Goal: Task Accomplishment & Management: Manage account settings

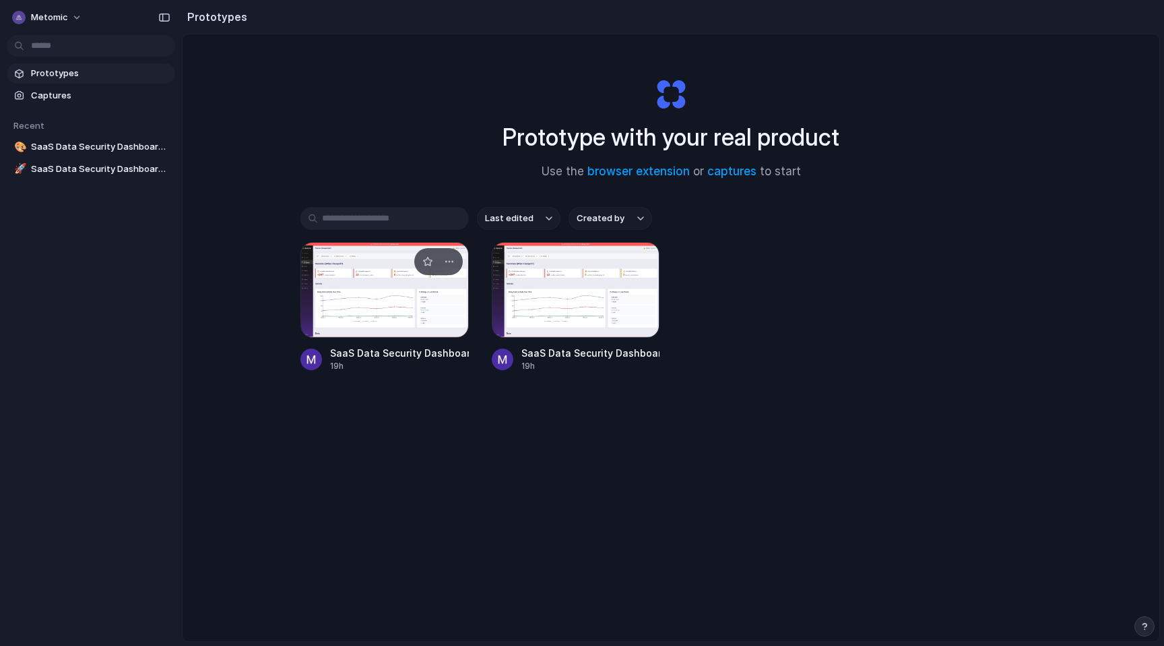
click at [400, 279] on div at bounding box center [385, 290] width 168 height 96
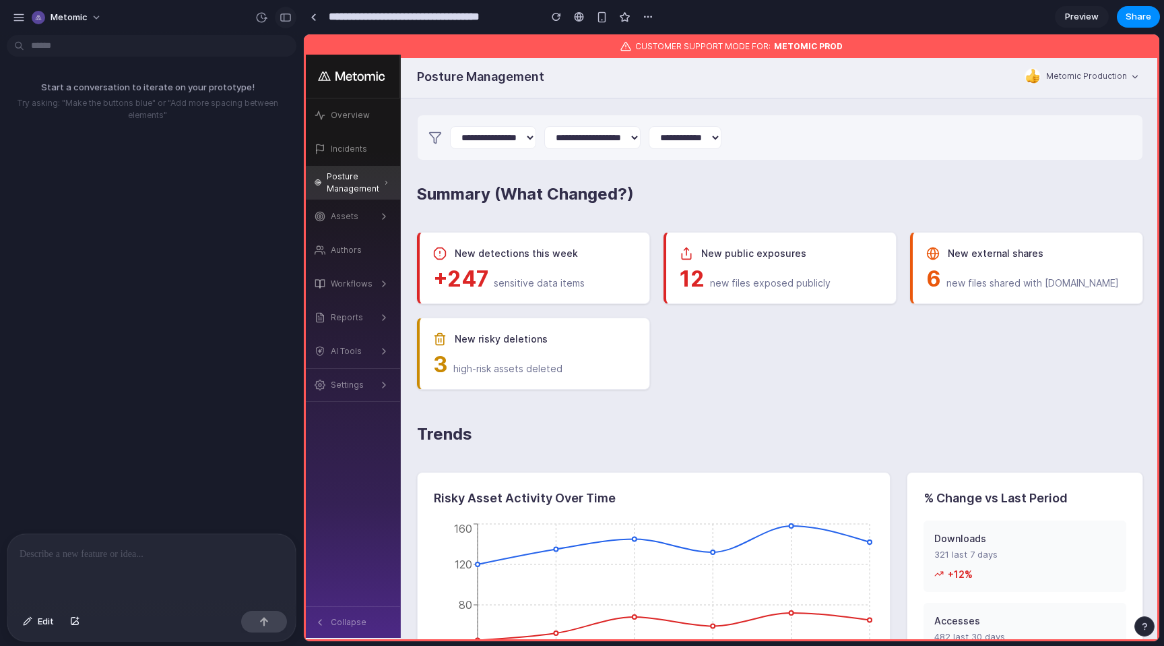
click at [285, 25] on button "button" at bounding box center [286, 18] width 22 height 22
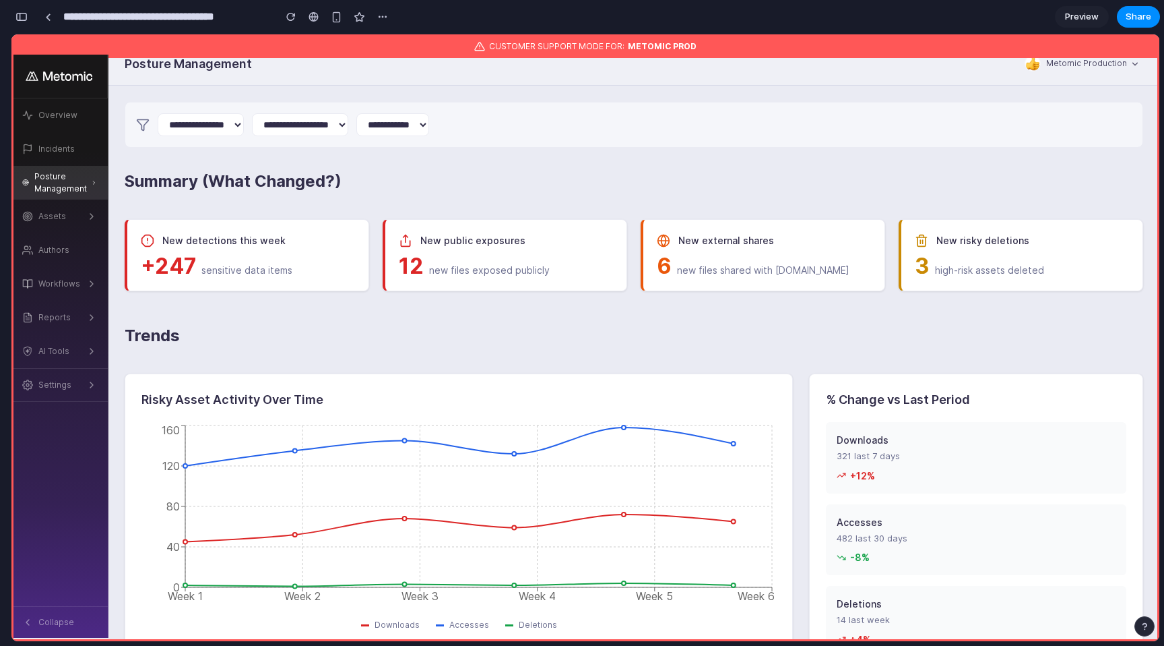
scroll to position [15, 0]
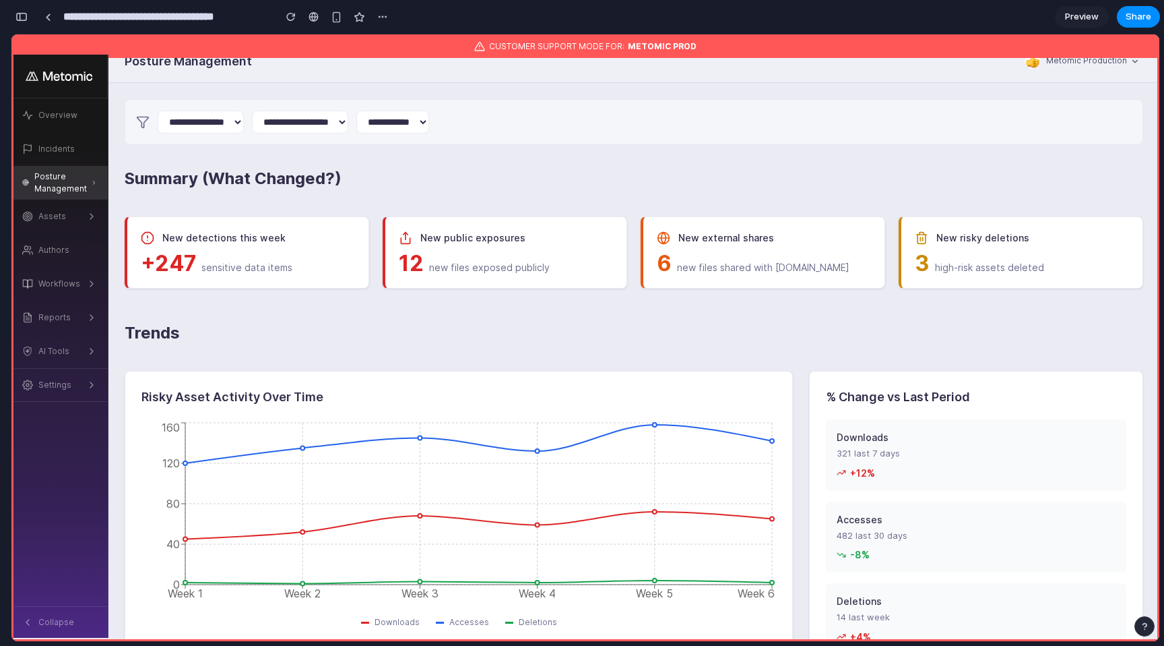
click at [869, 13] on section "**********" at bounding box center [586, 17] width 1150 height 34
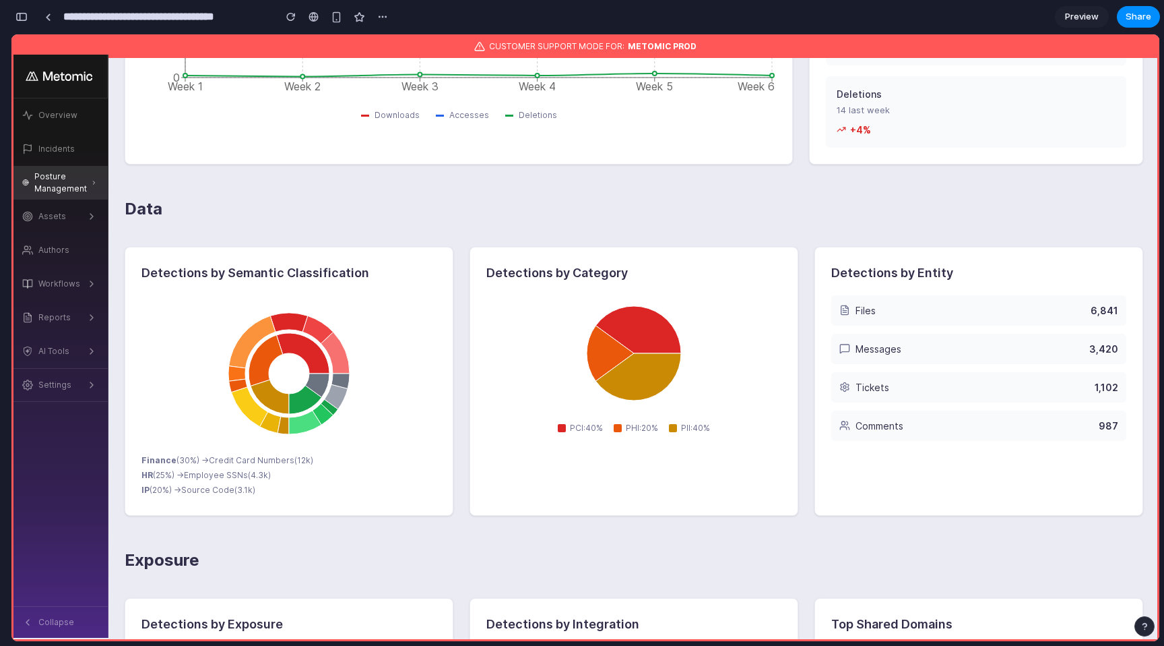
scroll to position [0, 0]
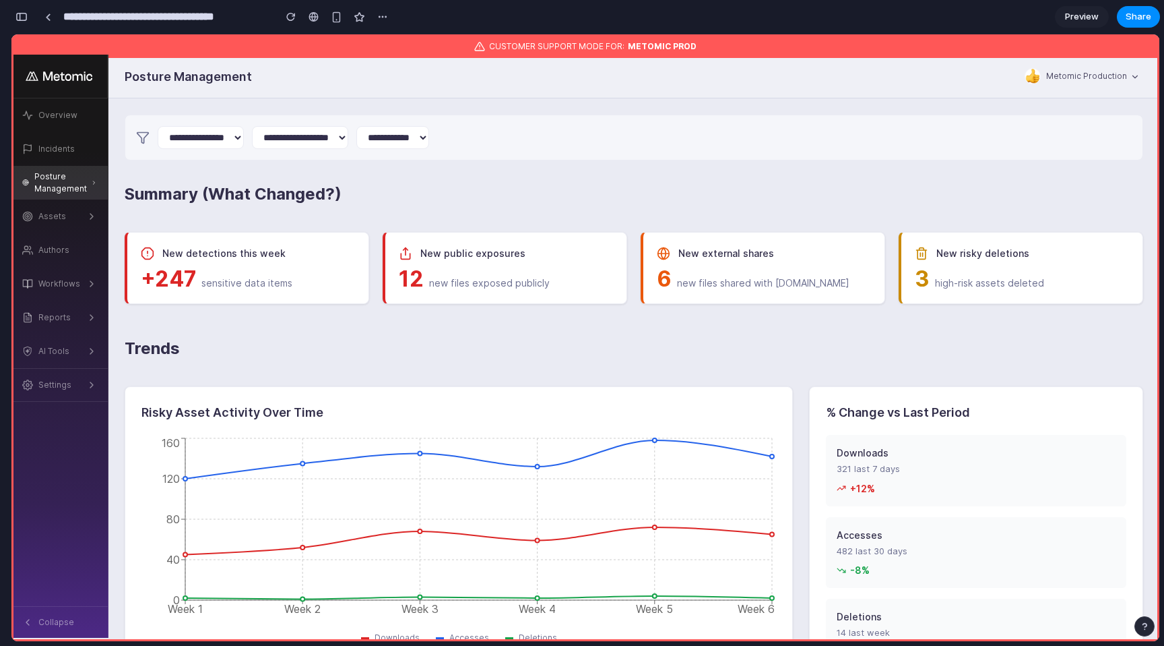
click at [155, 80] on h1 "Posture Management" at bounding box center [188, 76] width 127 height 18
drag, startPoint x: 158, startPoint y: 80, endPoint x: 264, endPoint y: 79, distance: 106.5
click at [264, 79] on div "Posture Management" at bounding box center [544, 76] width 873 height 18
drag, startPoint x: 57, startPoint y: 178, endPoint x: 96, endPoint y: 179, distance: 39.8
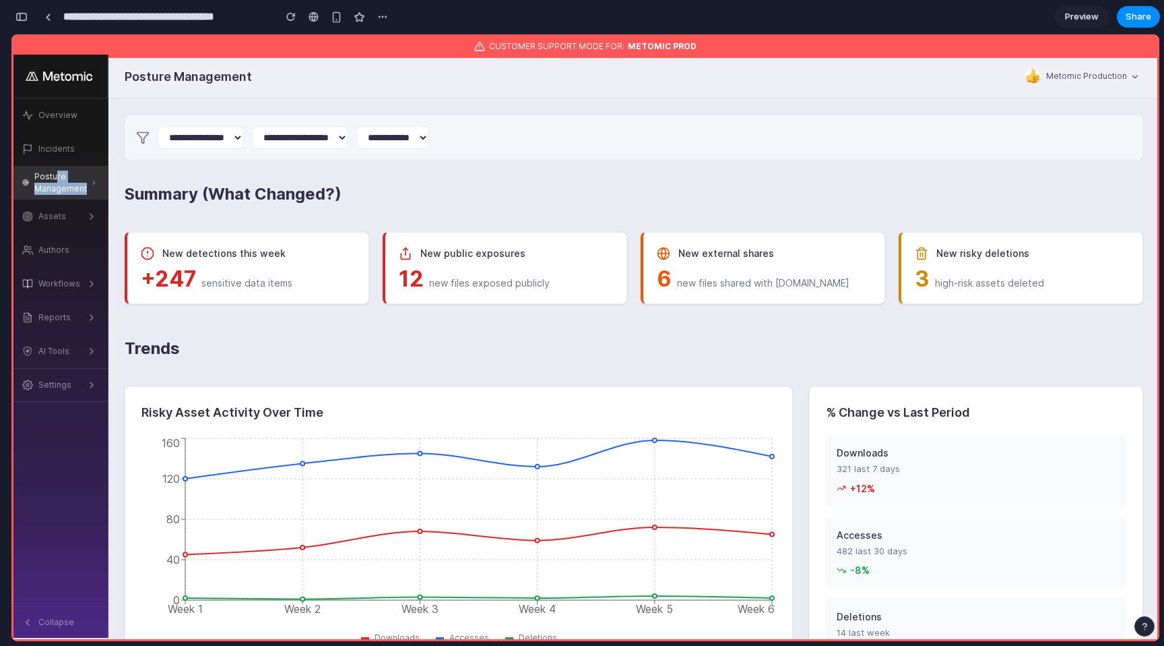
click at [97, 179] on link "Posture Management" at bounding box center [59, 183] width 96 height 34
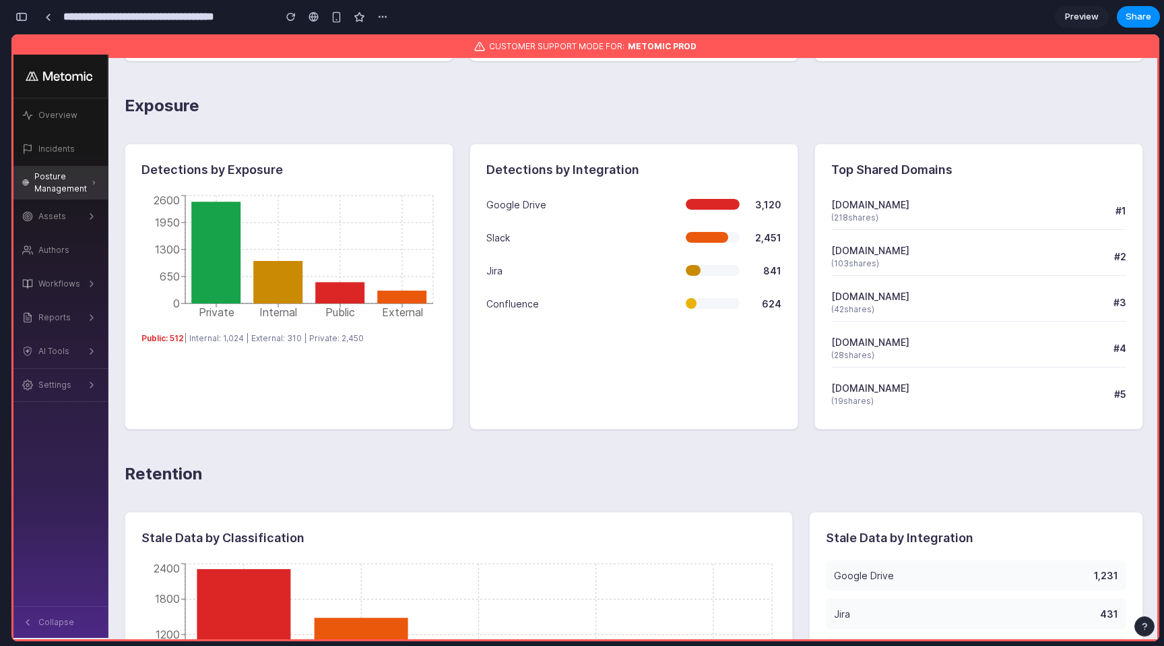
scroll to position [962, 0]
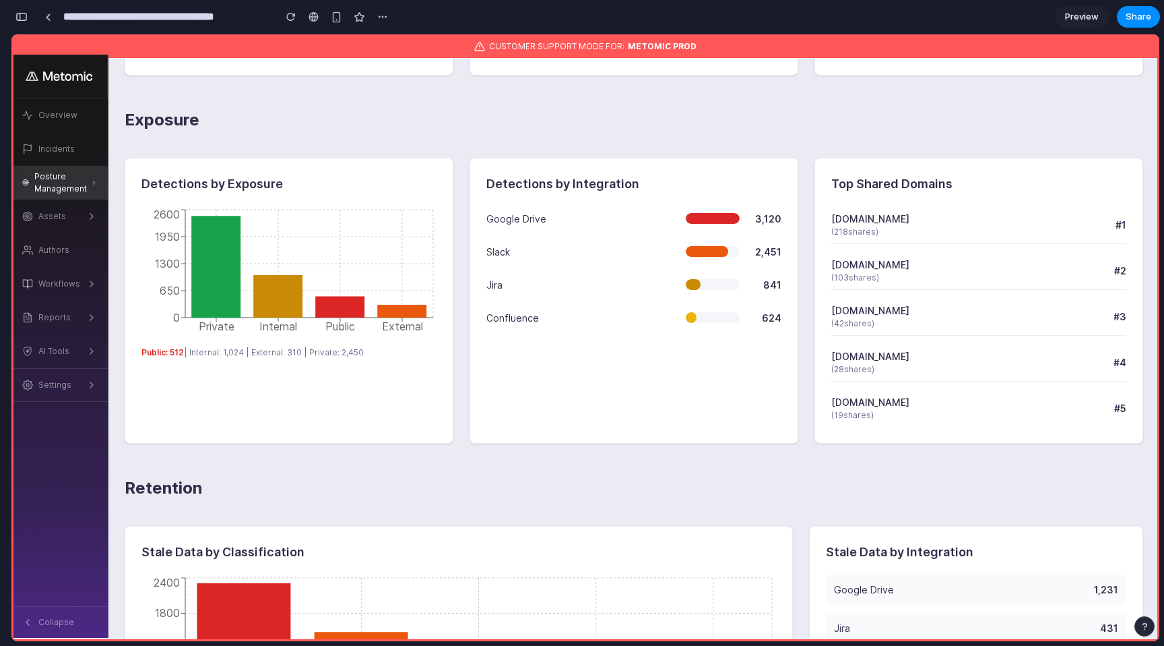
drag, startPoint x: 139, startPoint y: 183, endPoint x: 358, endPoint y: 374, distance: 290.8
click at [358, 374] on div "Detections by Exposure Private Internal Public External 0 650 1300 1950 2600 Pu…" at bounding box center [289, 301] width 329 height 286
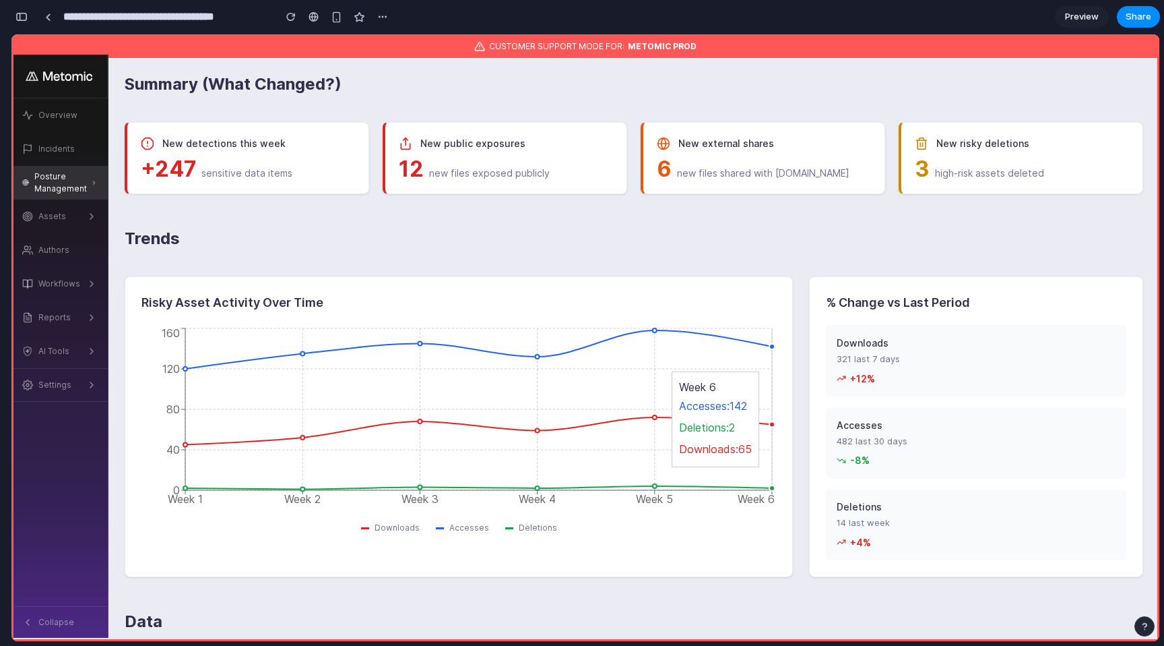
scroll to position [109, 0]
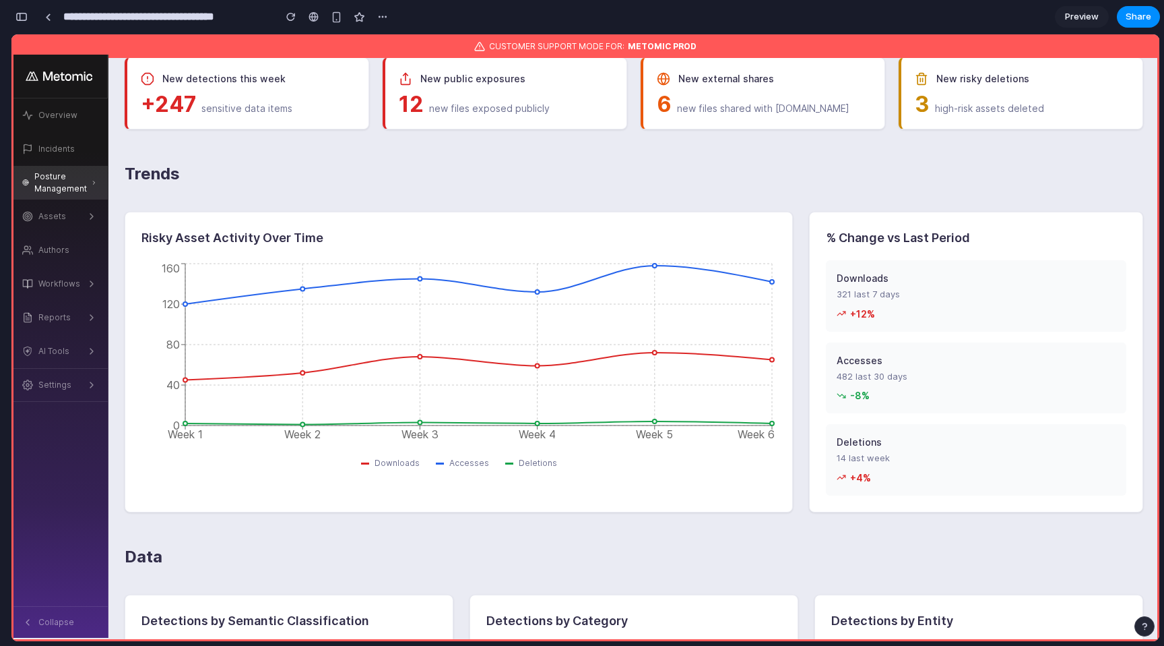
click at [798, 218] on div "Risky Asset Activity Over Time Week 1 Week 2 Week 3 Week 4 Week 5 Week 6 0 40 8…" at bounding box center [634, 362] width 1019 height 301
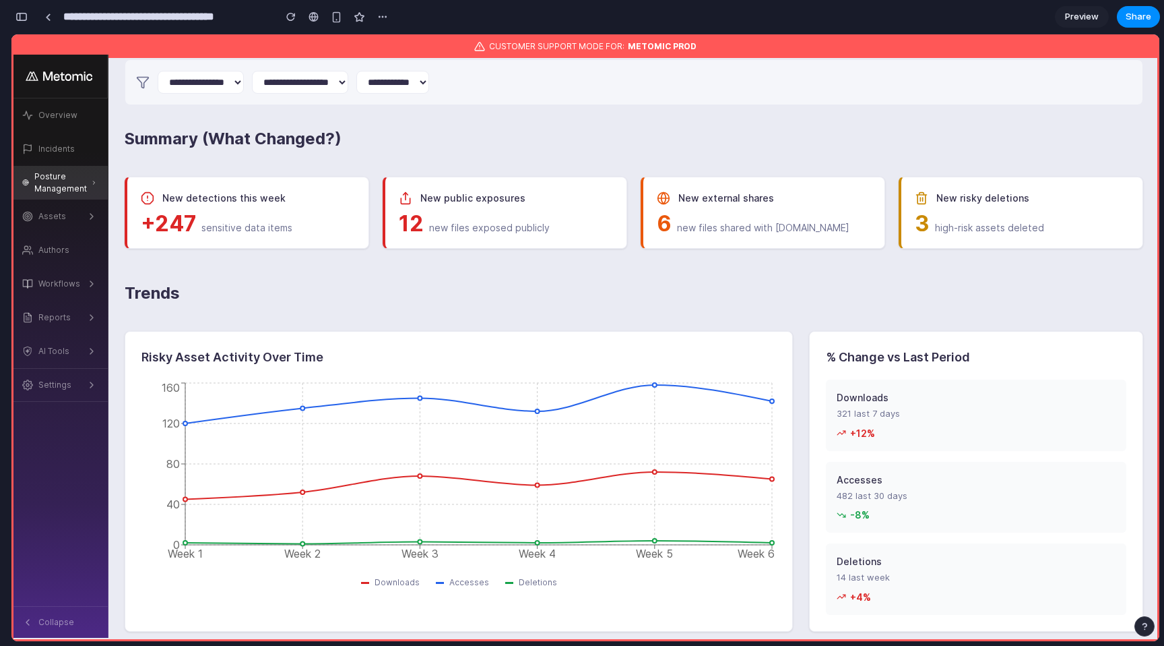
scroll to position [43, 0]
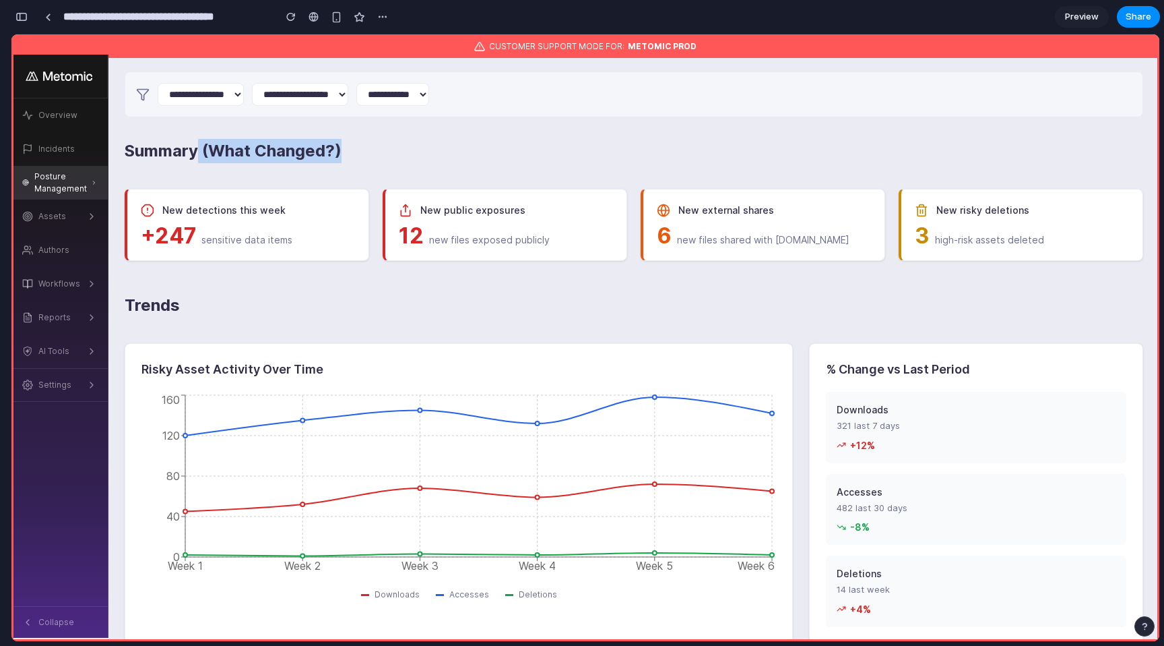
drag, startPoint x: 200, startPoint y: 144, endPoint x: 344, endPoint y: 164, distance: 144.9
click at [344, 164] on h1 "Summary (What Changed?)" at bounding box center [634, 156] width 1019 height 34
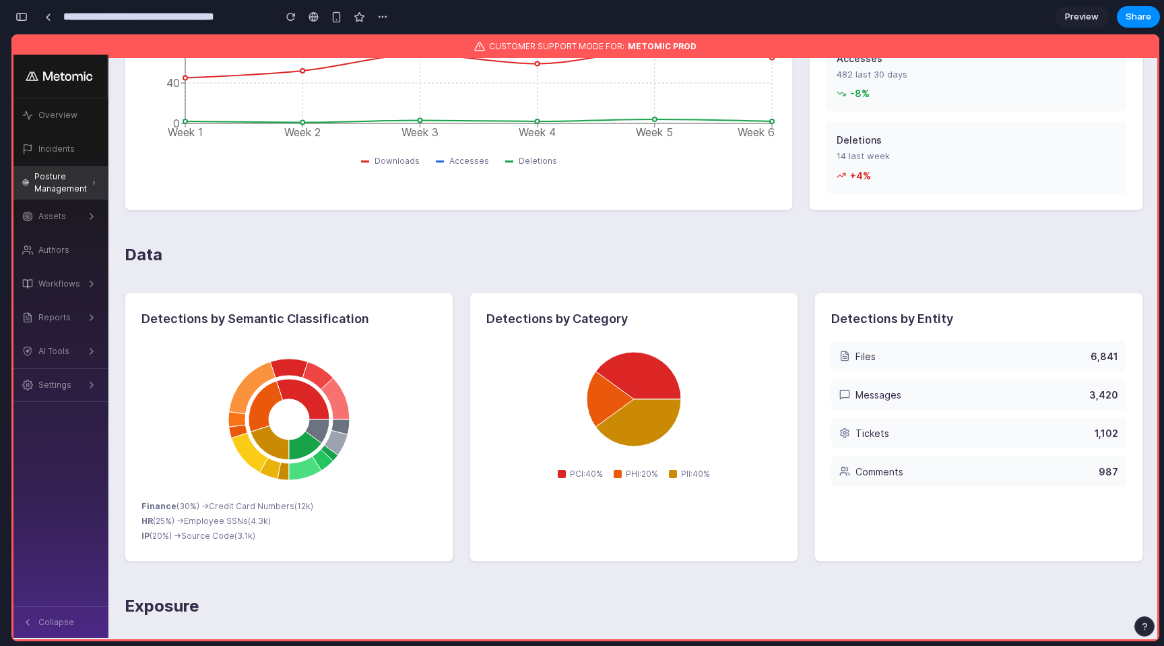
scroll to position [477, 0]
click at [737, 304] on div "Detections by Category PCI : 40 % PHI : 20 % PII : 40 %" at bounding box center [634, 426] width 329 height 269
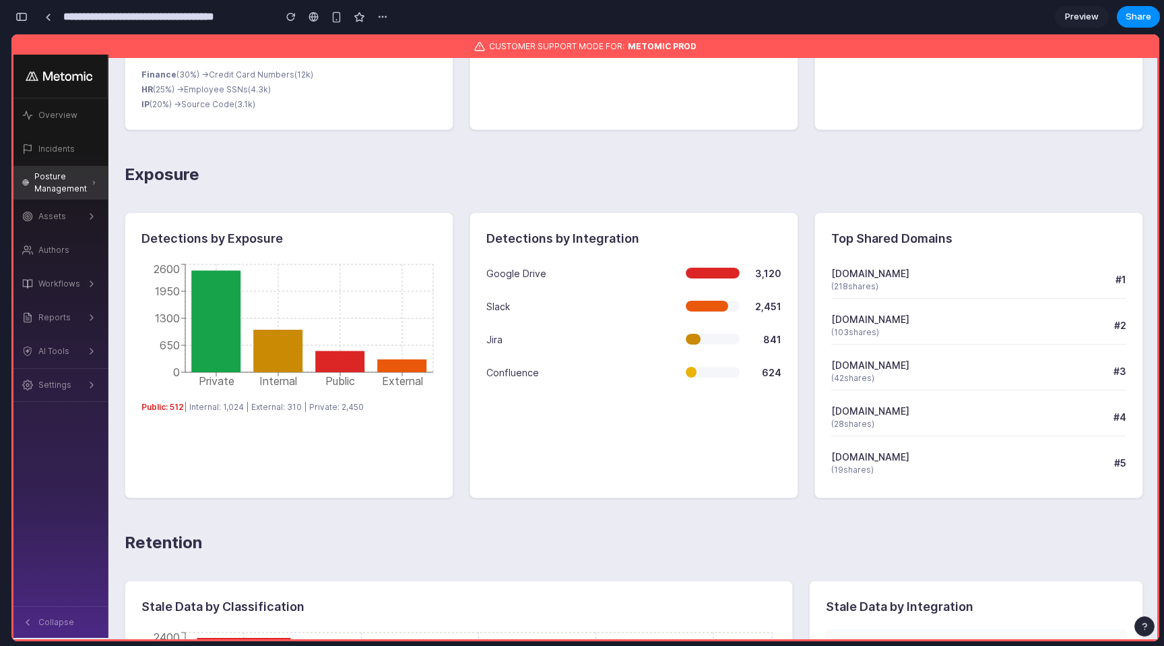
scroll to position [908, 0]
click at [971, 429] on div "[DOMAIN_NAME] ( 28 shares) # 4" at bounding box center [979, 417] width 295 height 38
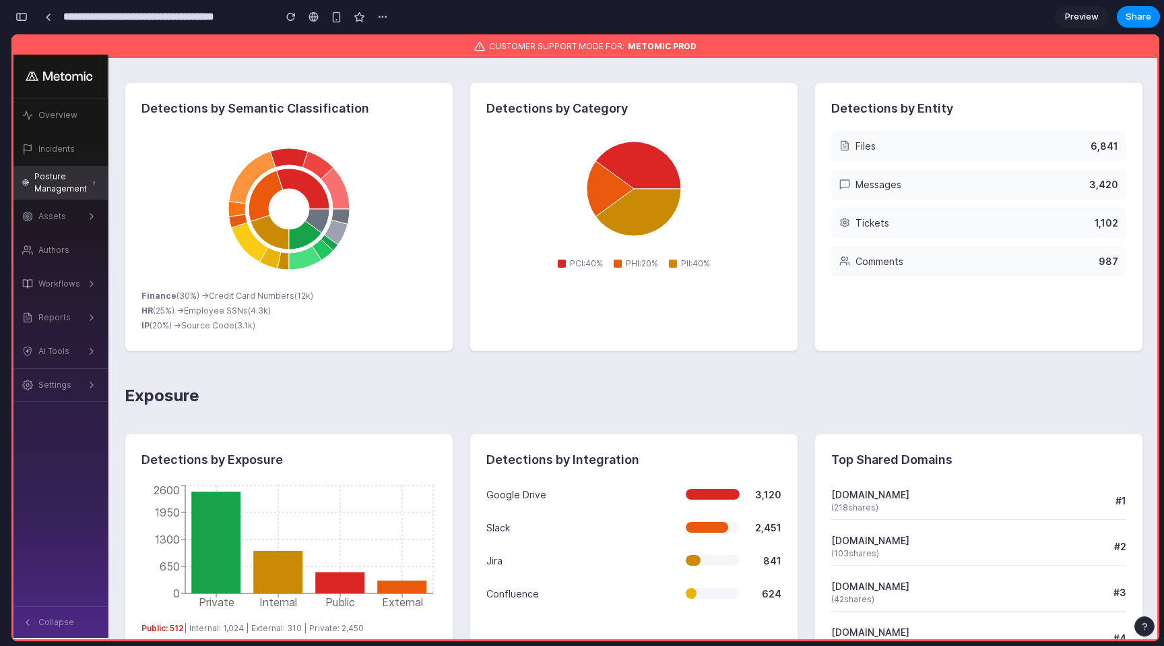
scroll to position [687, 0]
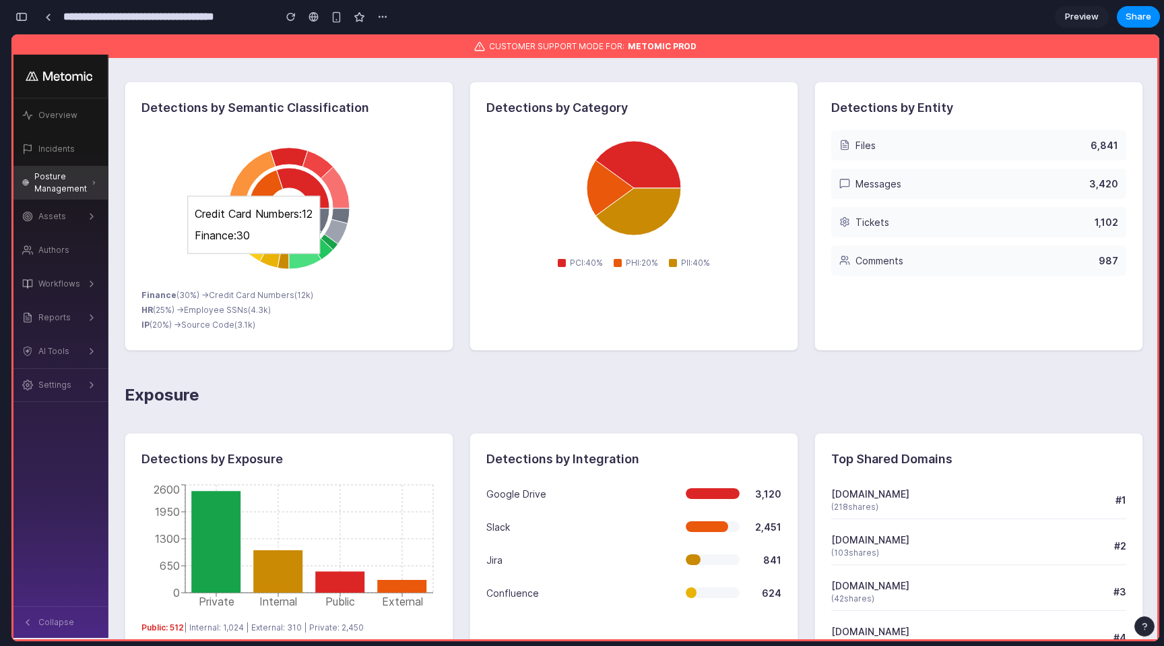
click at [340, 191] on icon at bounding box center [335, 187] width 29 height 42
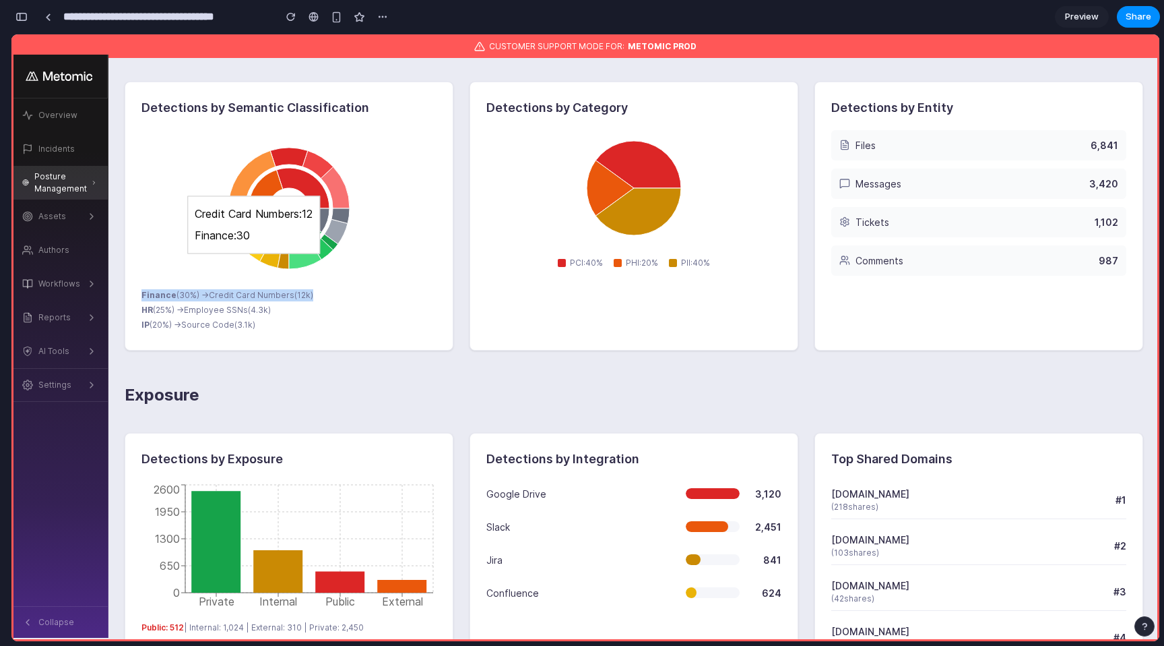
click at [340, 191] on icon at bounding box center [335, 187] width 29 height 42
click at [340, 190] on icon at bounding box center [335, 187] width 29 height 42
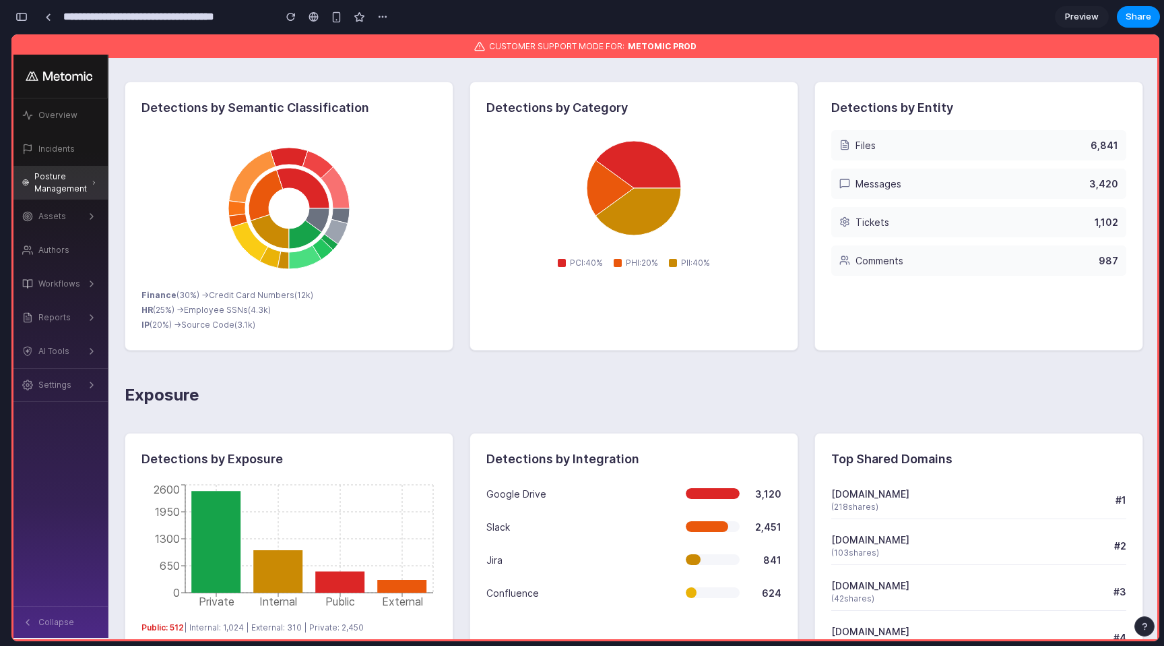
click at [467, 180] on div "Detections by Semantic Classification Finance ( 30 %) → Credit Card Numbers ( 1…" at bounding box center [634, 216] width 1019 height 269
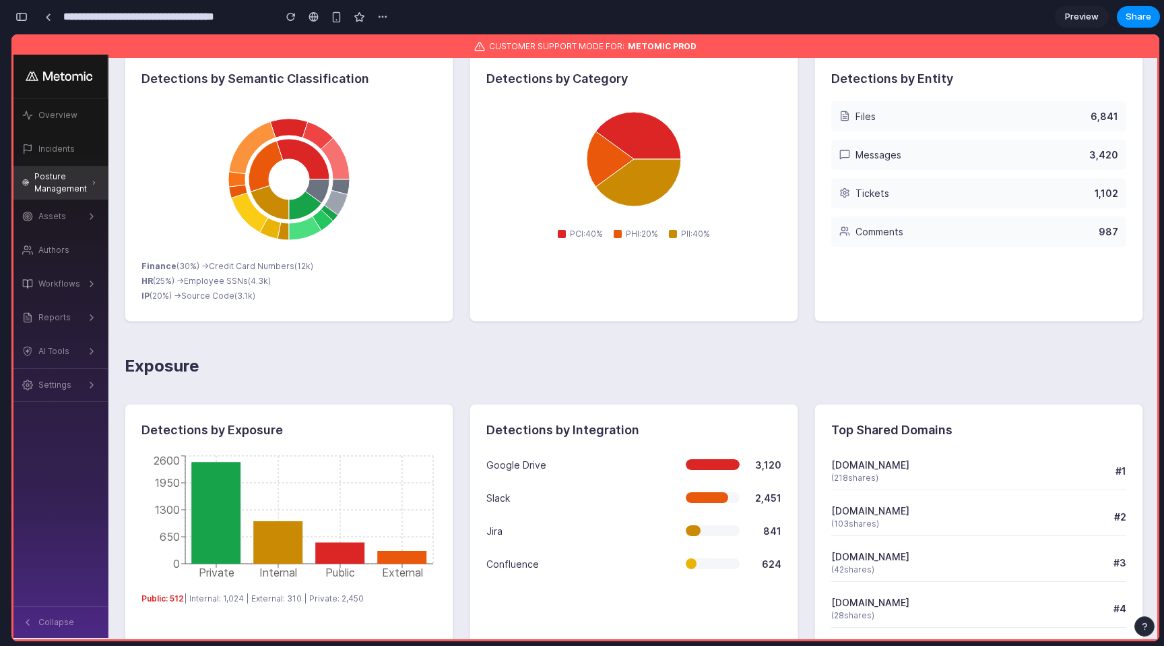
scroll to position [712, 0]
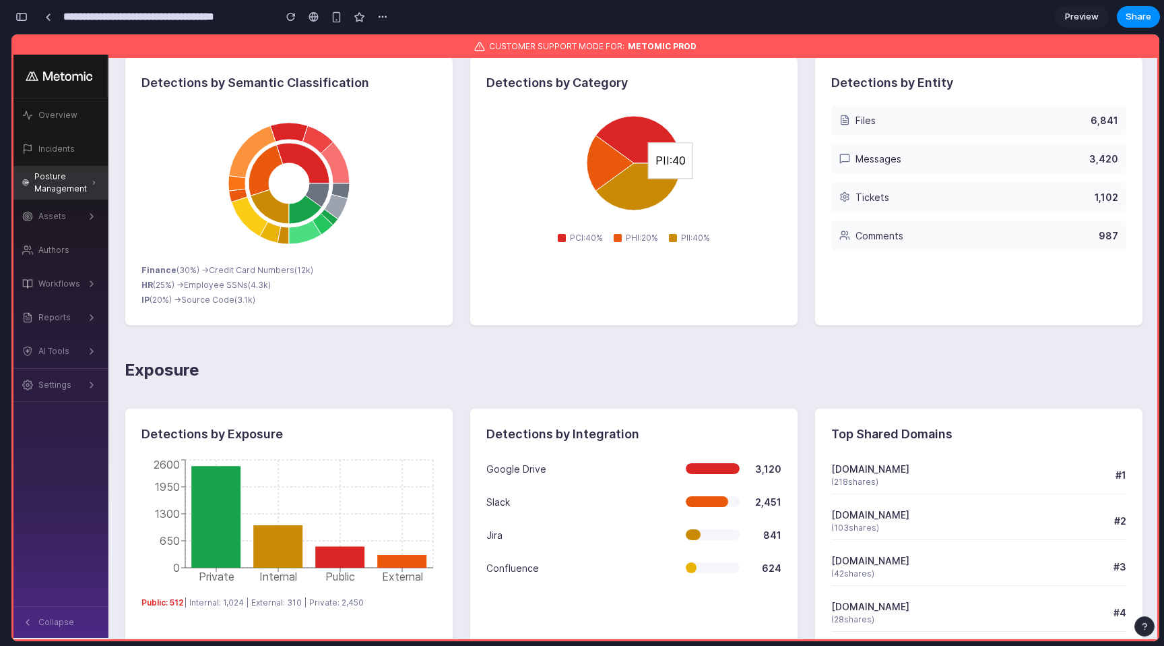
click at [633, 196] on icon at bounding box center [639, 186] width 86 height 47
click at [633, 270] on div "Detections by Category PCI : 40 % PHI : 20 % PII : 40 %" at bounding box center [634, 191] width 329 height 269
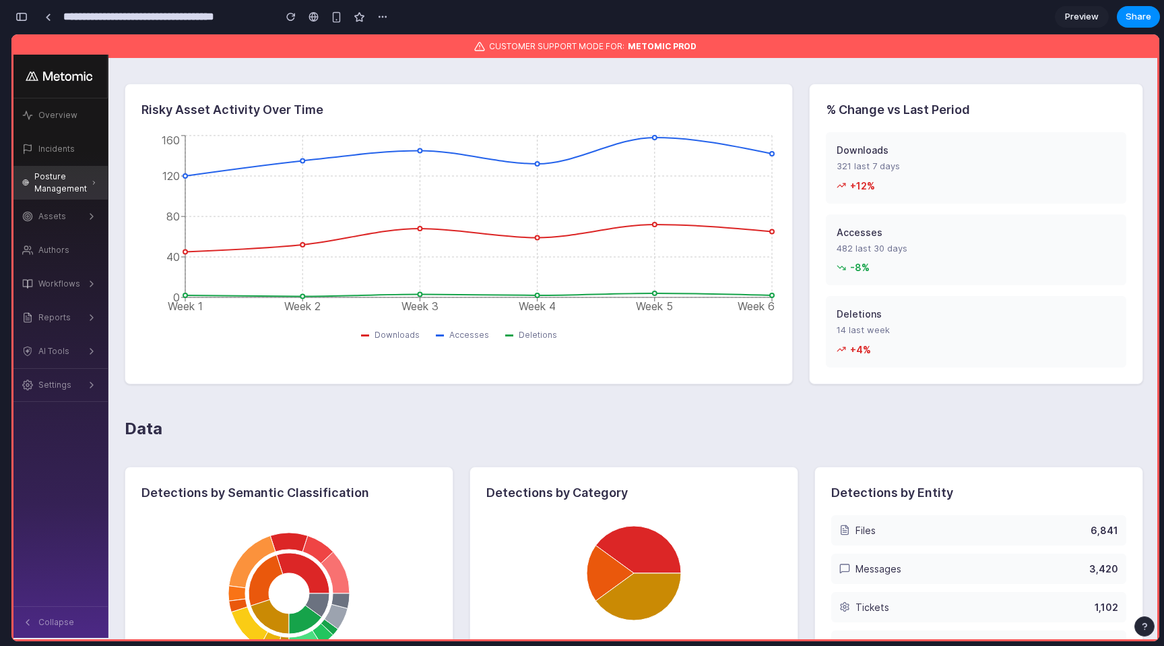
scroll to position [257, 0]
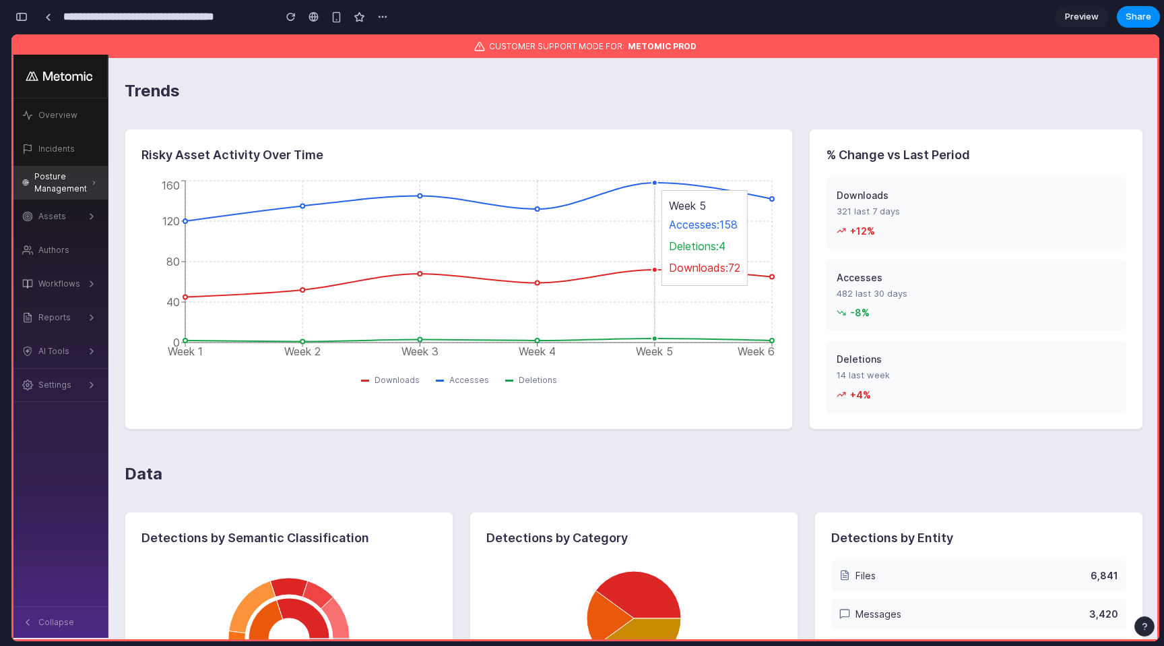
click at [657, 185] on circle at bounding box center [654, 182] width 5 height 5
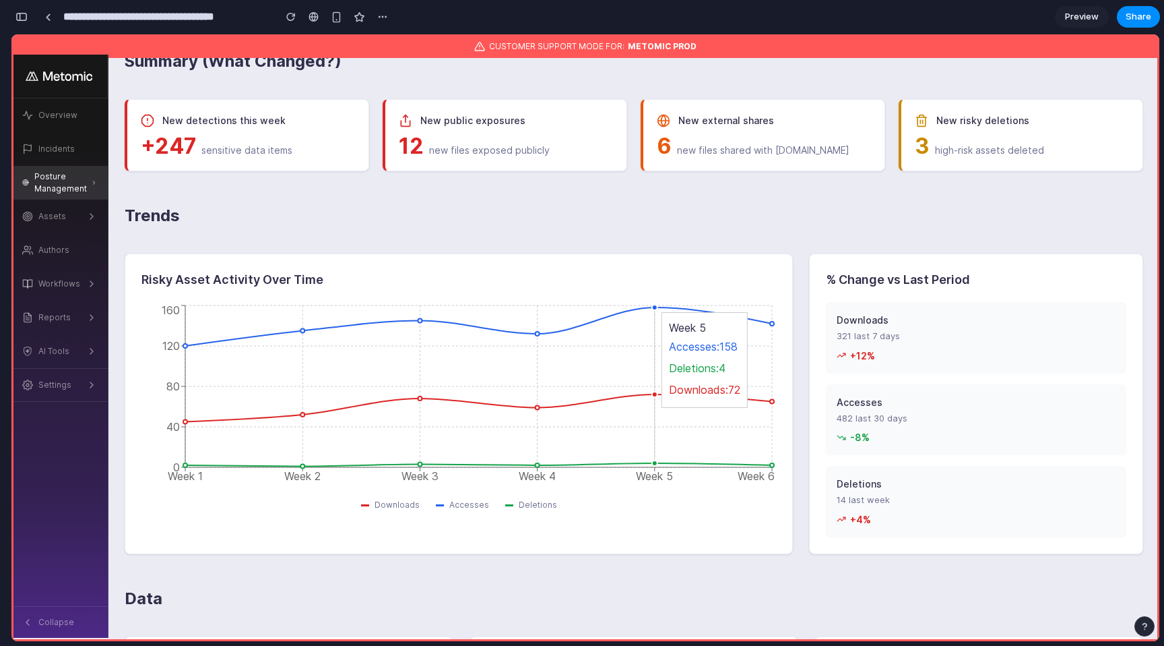
scroll to position [127, 0]
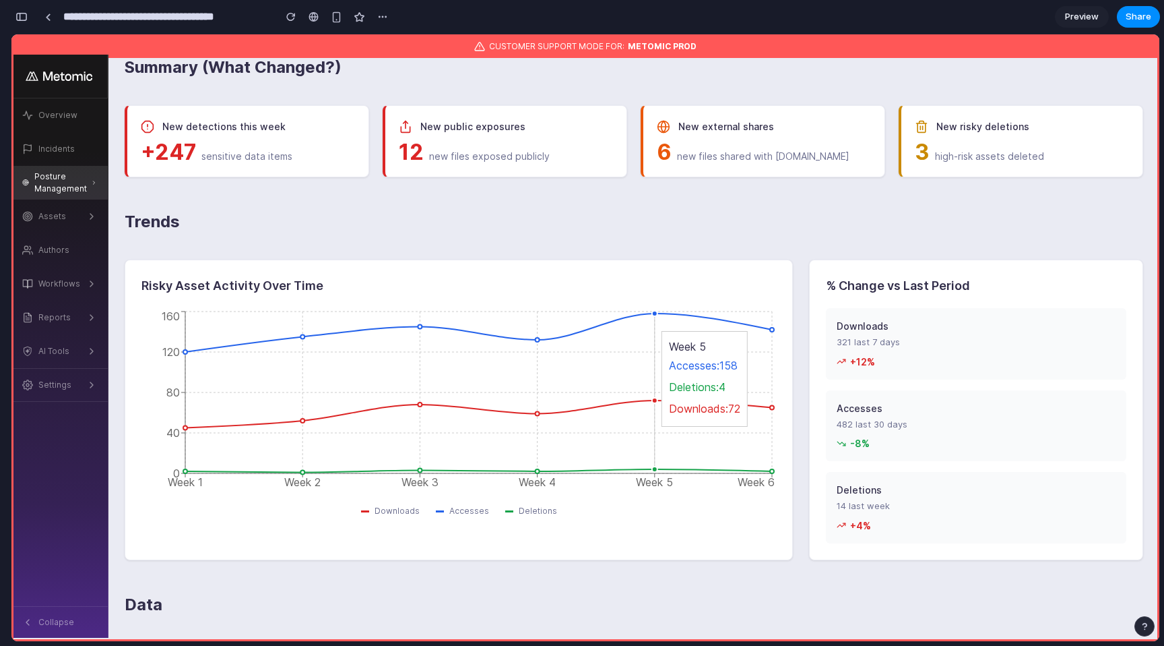
click at [658, 326] on icon "Week 1 Week 2 Week 3 Week 4 Week 5 Week 6 0 40 80 120 160" at bounding box center [459, 402] width 634 height 189
click at [706, 228] on h1 "Trends" at bounding box center [634, 227] width 1019 height 34
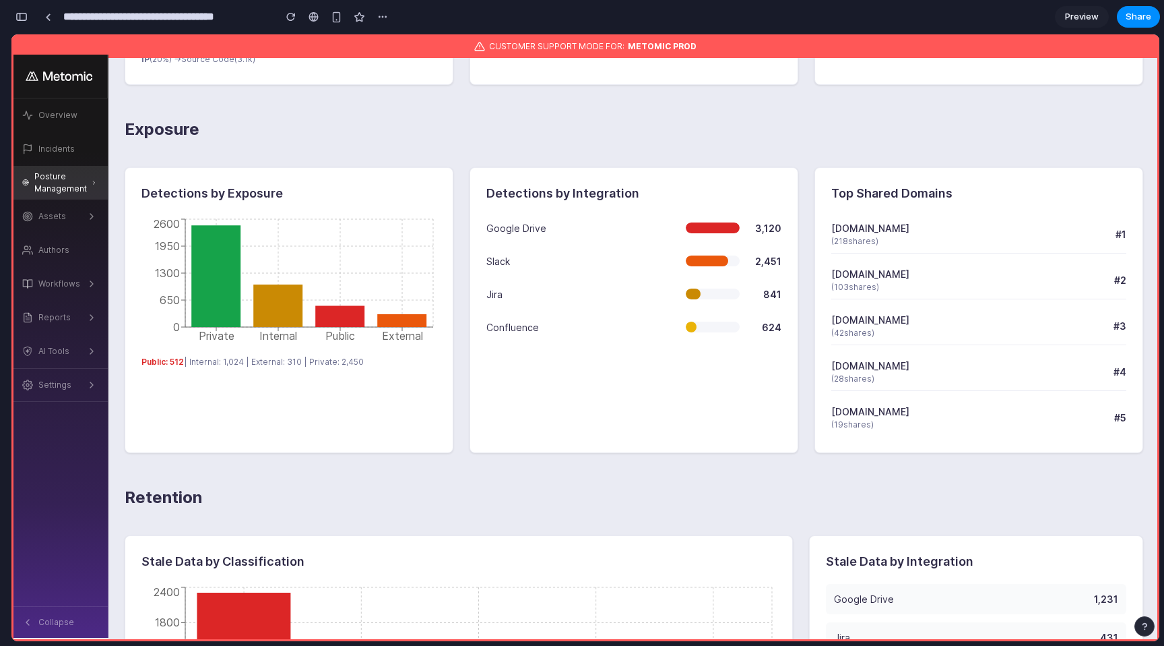
scroll to position [953, 0]
click at [222, 301] on icon at bounding box center [215, 275] width 49 height 102
click at [275, 425] on div "Detections by Exposure Private Internal Public External 0 650 1300 1950 2600 Pu…" at bounding box center [289, 309] width 329 height 286
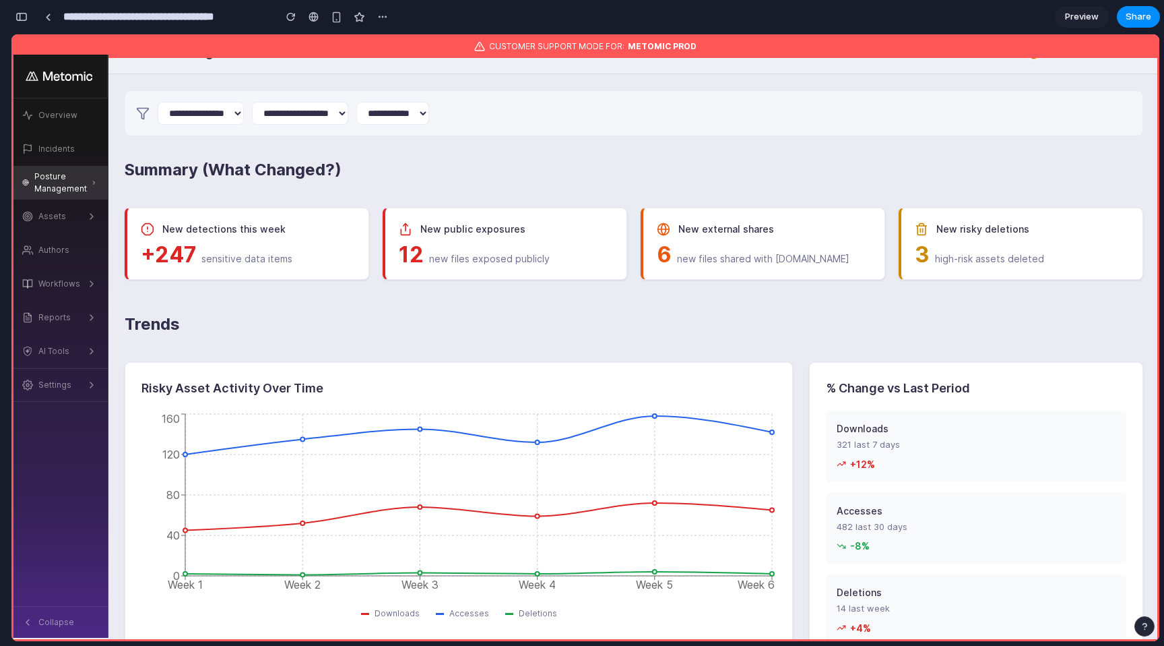
scroll to position [0, 0]
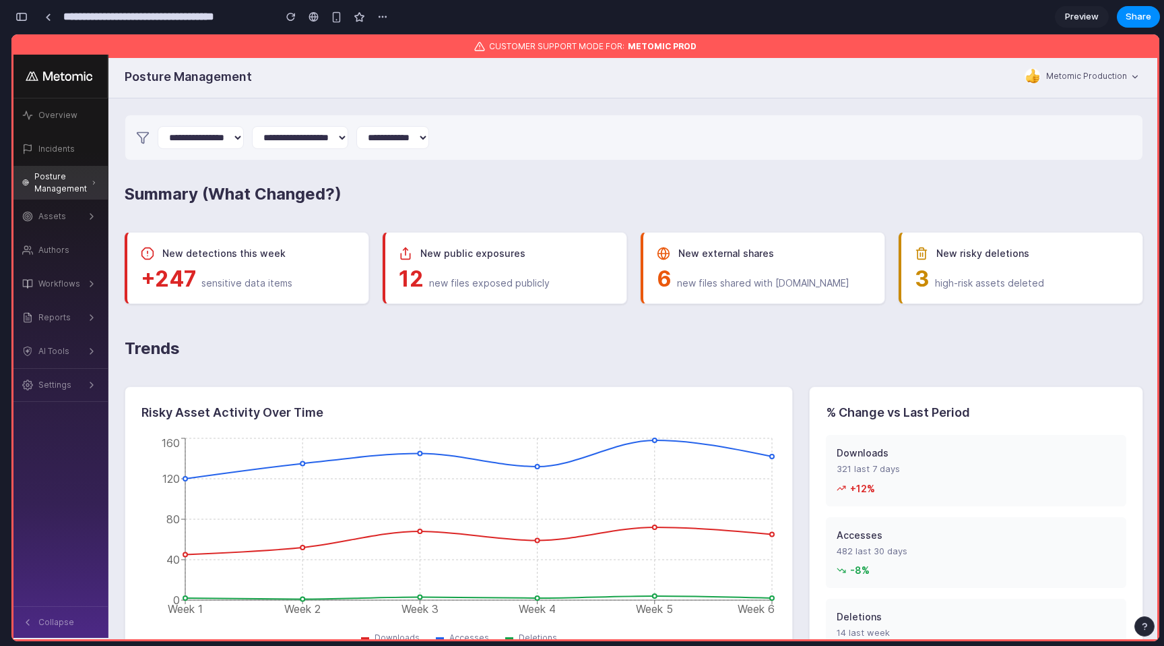
click at [430, 340] on h1 "Trends" at bounding box center [634, 353] width 1019 height 34
click at [791, 377] on div "Trends Risky Asset Activity Over Time Week 1 Week 2 Week 3 Week 4 Week 5 Week 6…" at bounding box center [634, 511] width 1019 height 350
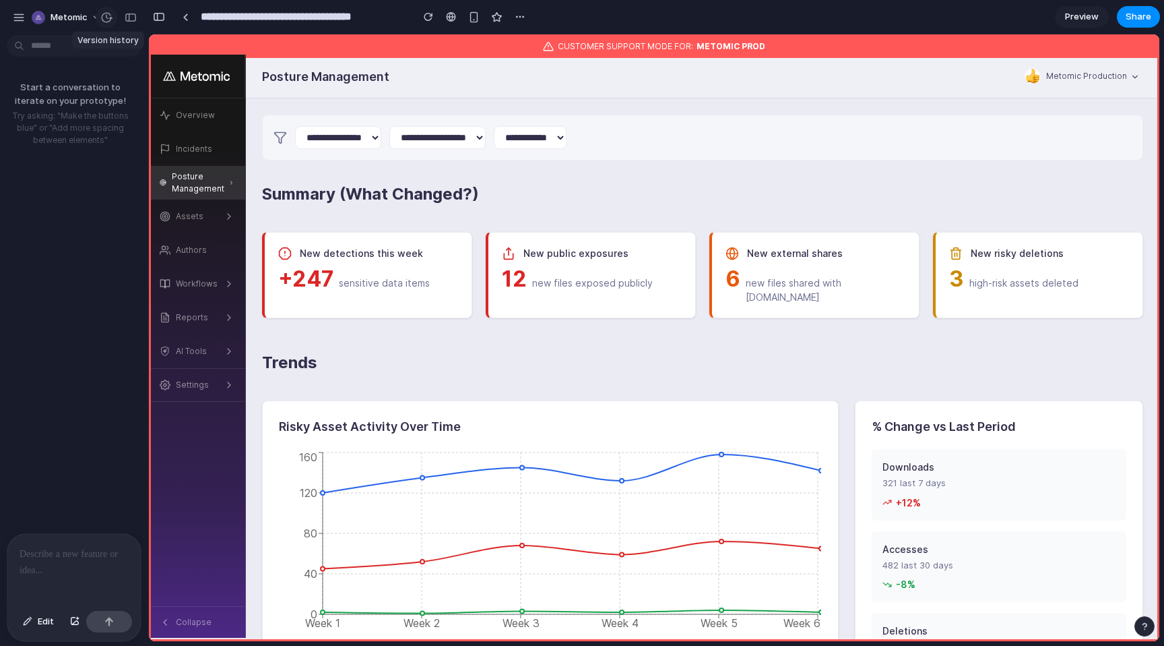
click at [96, 15] on button "button" at bounding box center [107, 18] width 22 height 22
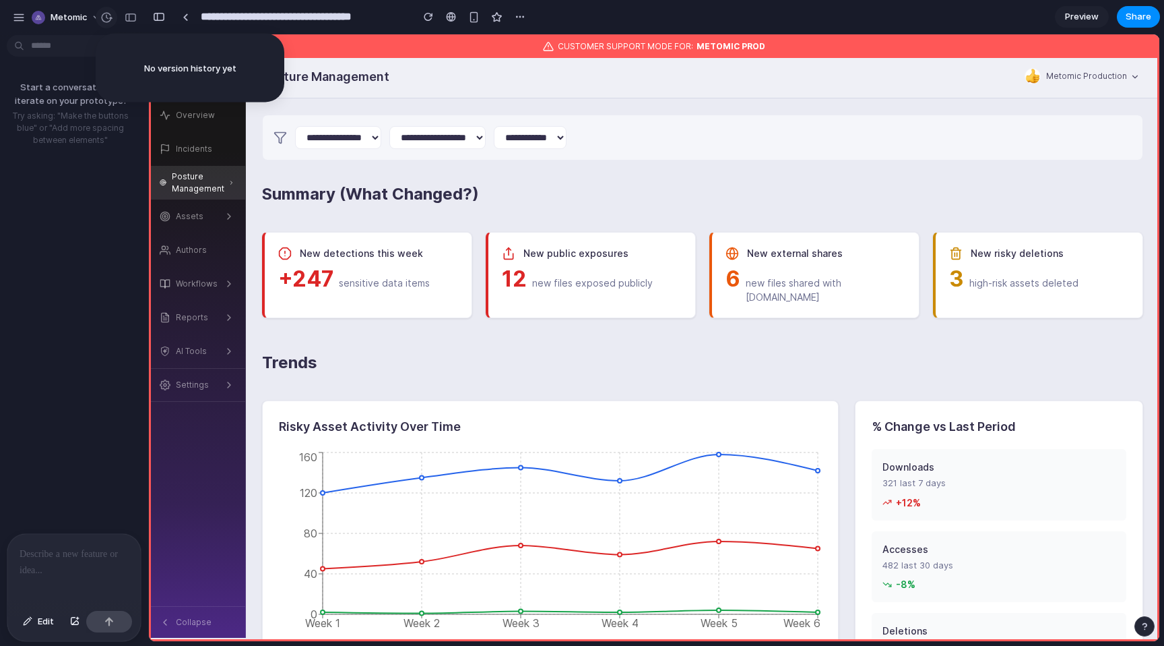
click at [95, 15] on div "No version history yet" at bounding box center [582, 323] width 1164 height 646
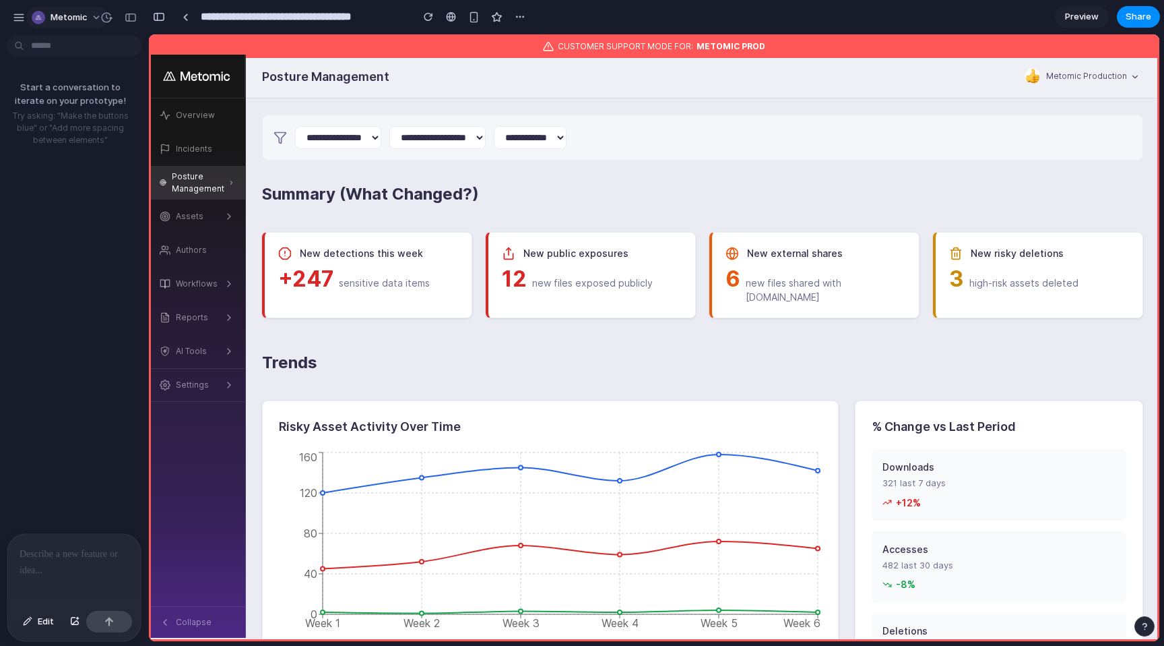
click at [86, 15] on span "Metomic" at bounding box center [69, 17] width 37 height 13
click at [78, 63] on span "Invite members" at bounding box center [83, 69] width 65 height 13
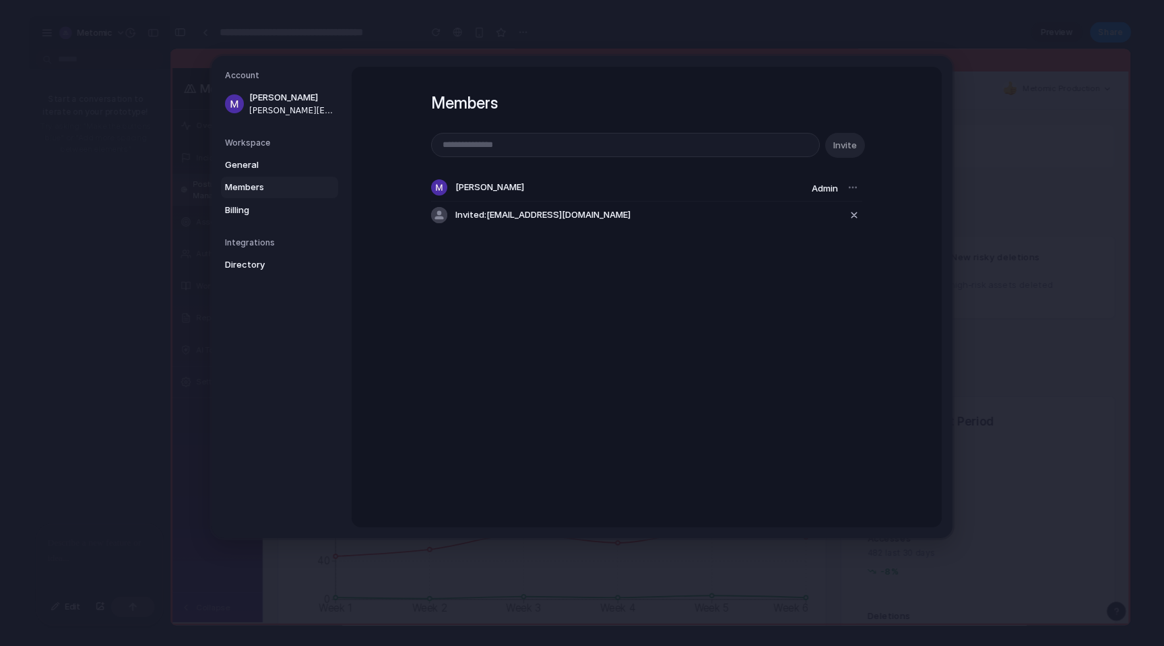
click at [453, 143] on input "email" at bounding box center [625, 144] width 387 height 23
type input "**********"
click at [849, 144] on span "Invite" at bounding box center [846, 145] width 24 height 13
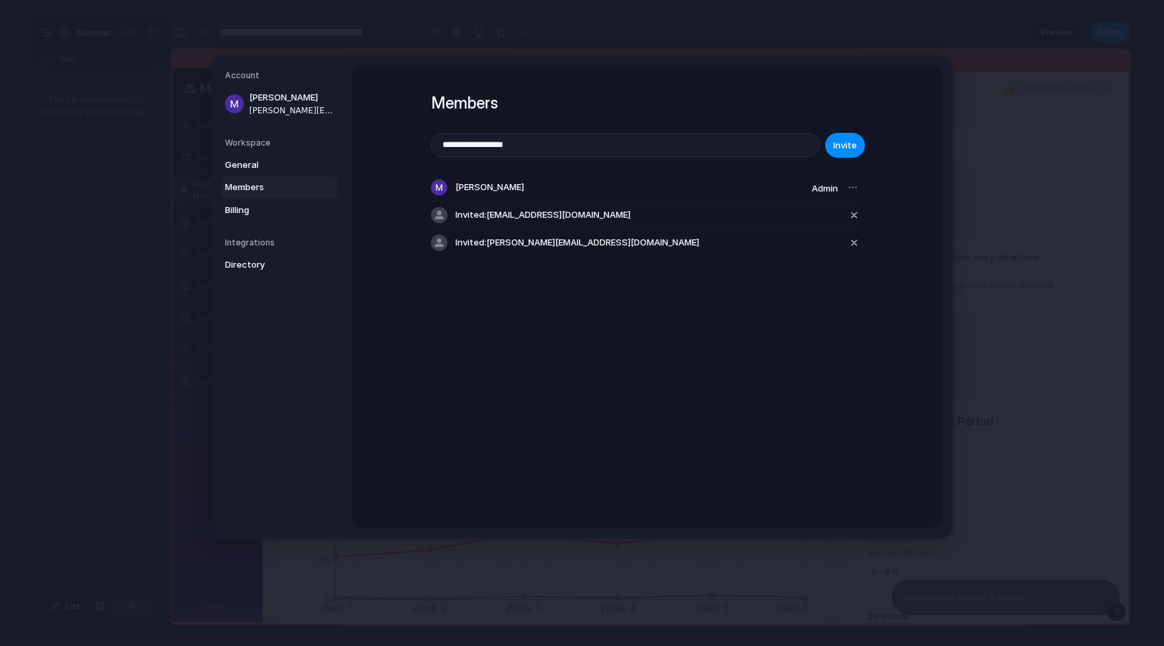
drag, startPoint x: 1028, startPoint y: 170, endPoint x: 881, endPoint y: 135, distance: 151.2
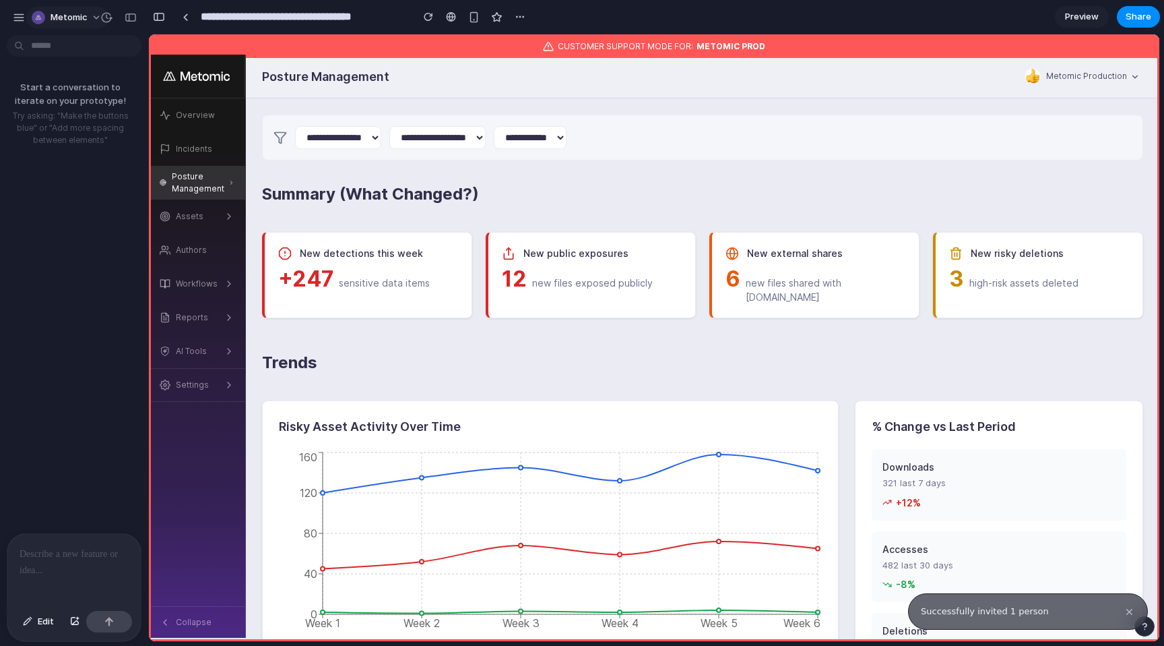
click at [61, 12] on span "Metomic" at bounding box center [69, 17] width 37 height 13
click at [61, 10] on div "Settings Invite members Change theme Sign out" at bounding box center [582, 323] width 1164 height 646
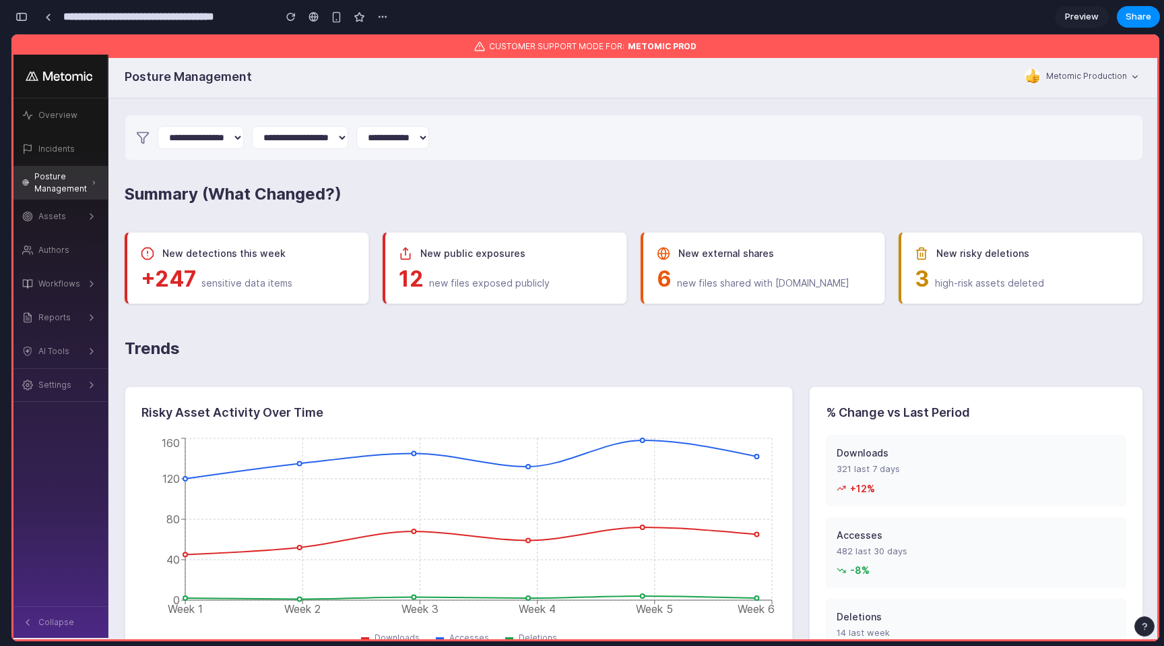
click at [17, 13] on div "button" at bounding box center [21, 16] width 12 height 9
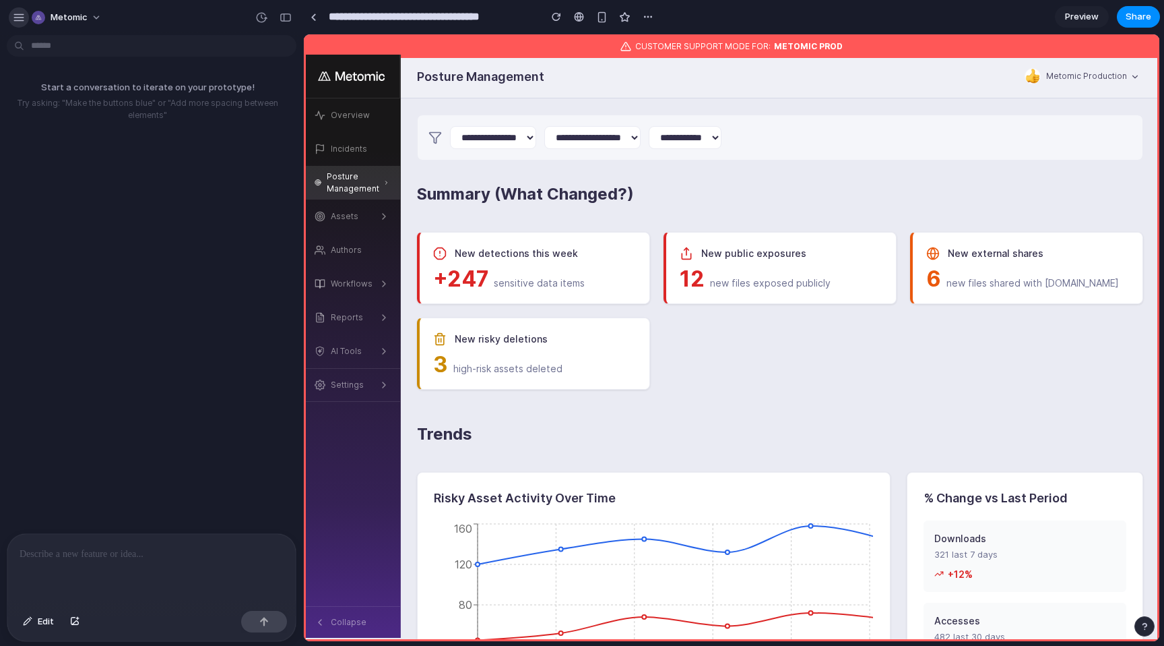
click at [14, 14] on div "button" at bounding box center [19, 17] width 12 height 12
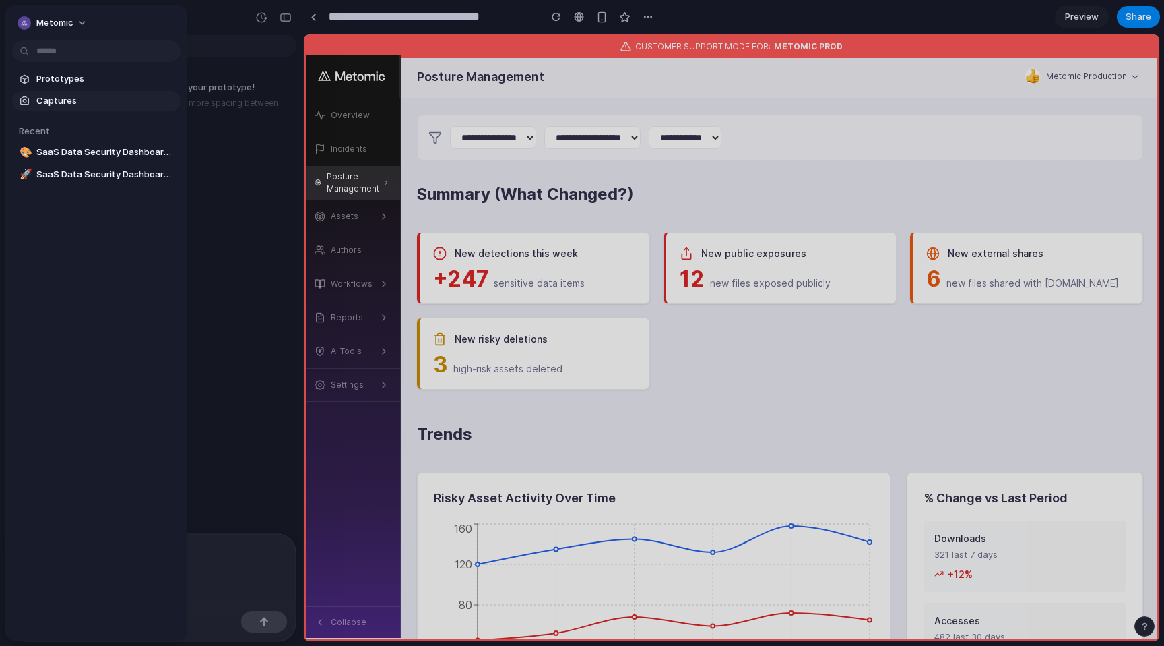
click at [41, 94] on span "Captures" at bounding box center [105, 100] width 139 height 13
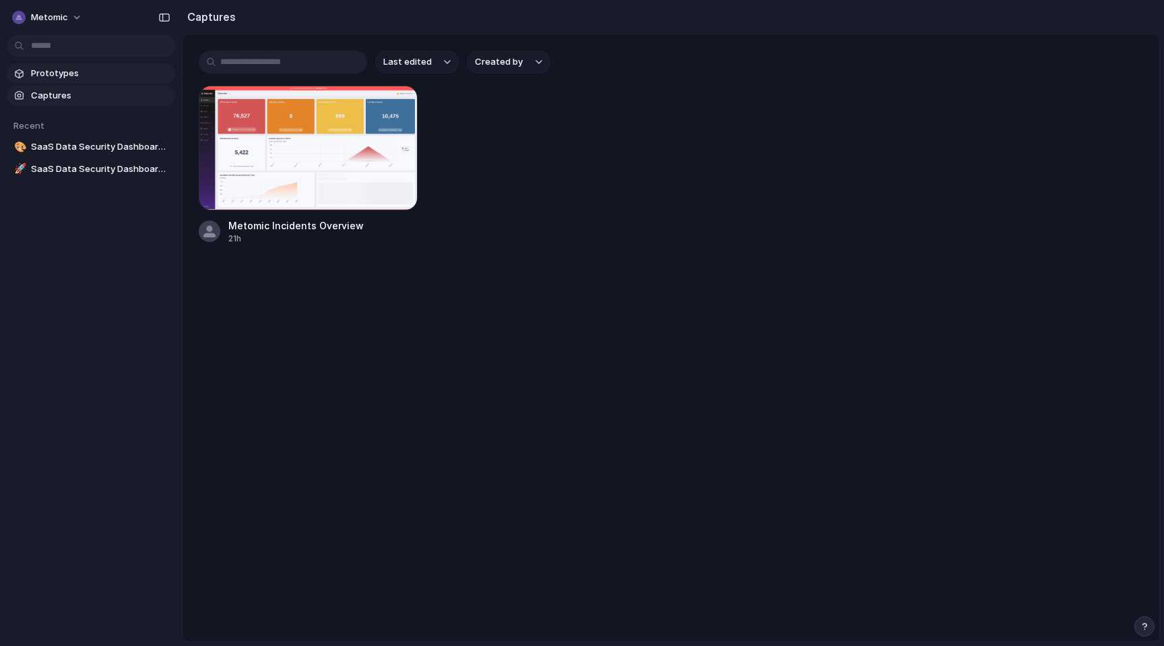
click at [139, 72] on span "Prototypes" at bounding box center [100, 73] width 139 height 13
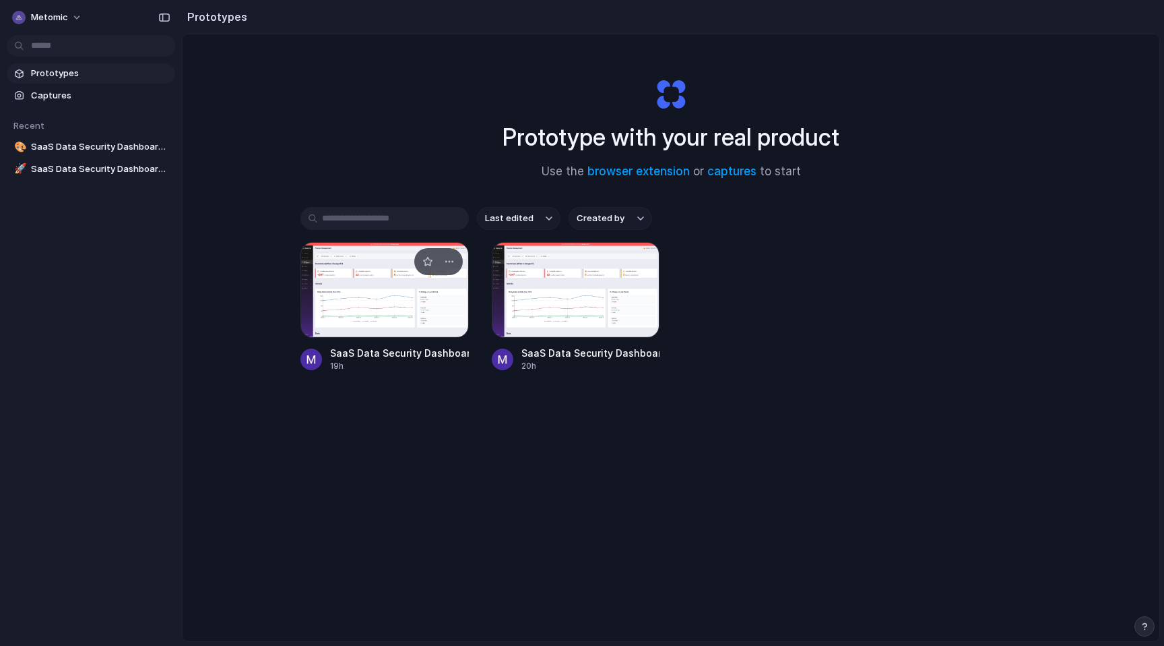
click at [385, 288] on div at bounding box center [385, 290] width 168 height 96
